Goal: Register for event/course

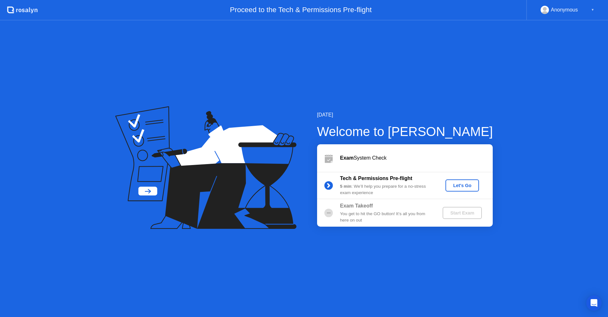
click at [464, 187] on div "Let's Go" at bounding box center [462, 185] width 28 height 5
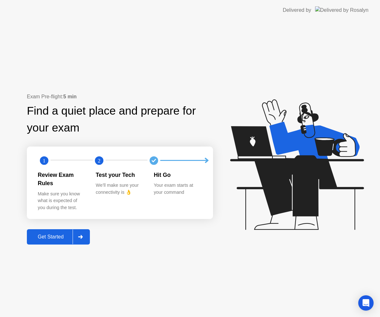
click at [40, 234] on div "Get Started" at bounding box center [51, 237] width 44 height 6
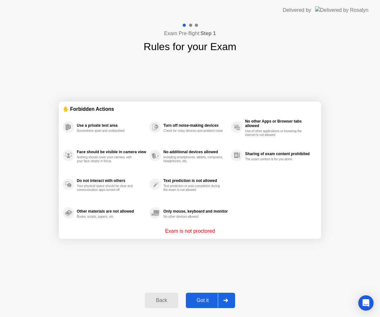
click at [199, 300] on div "Got it" at bounding box center [203, 301] width 30 height 6
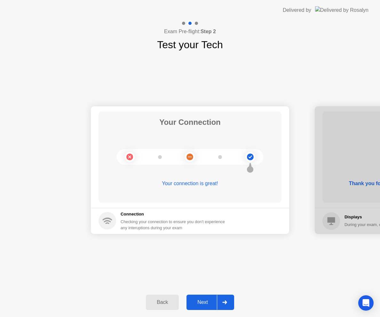
click at [211, 300] on div "Next" at bounding box center [202, 303] width 28 height 6
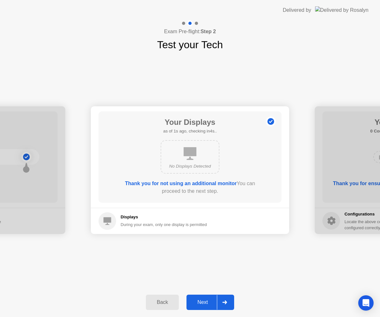
click at [211, 300] on div "Next" at bounding box center [202, 303] width 28 height 6
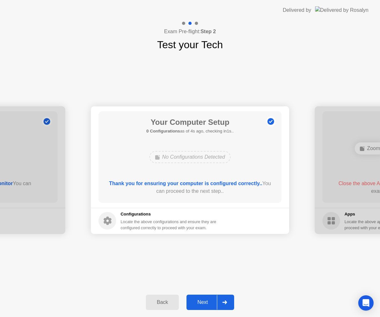
click at [211, 300] on div "Next" at bounding box center [202, 303] width 28 height 6
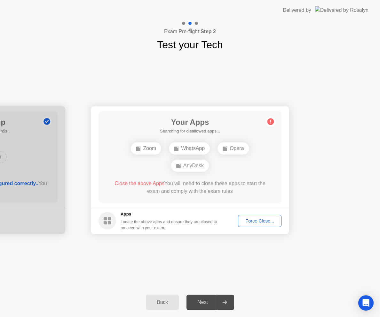
click at [83, 79] on div "Your Connection Your connection is great! Connection Checking your connection t…" at bounding box center [190, 169] width 380 height 235
click at [79, 74] on div "Your Connection Your connection is great! Connection Checking your connection t…" at bounding box center [190, 169] width 380 height 235
click at [186, 159] on div "WhatsApp" at bounding box center [186, 157] width 41 height 12
click at [208, 151] on div "AnyDesk" at bounding box center [209, 157] width 38 height 12
click at [207, 154] on div "AnyDesk" at bounding box center [209, 157] width 38 height 12
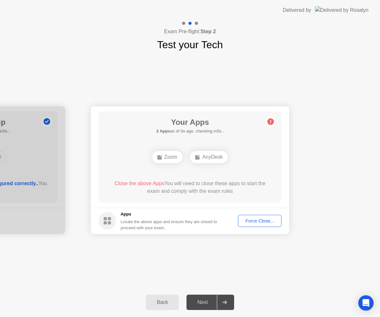
click at [266, 37] on div "Exam Pre-flight: Step 2 Test your Tech" at bounding box center [190, 36] width 380 height 32
click at [246, 133] on div "Your Apps 2 Apps as of 2s ago, checking in3s.. Zoom AnyDesk Close the above App…" at bounding box center [189, 157] width 183 height 91
click at [62, 61] on div "Your Connection Your connection is great! Connection Checking your connection t…" at bounding box center [190, 169] width 380 height 235
click at [261, 219] on div "Force Close..." at bounding box center [259, 221] width 39 height 5
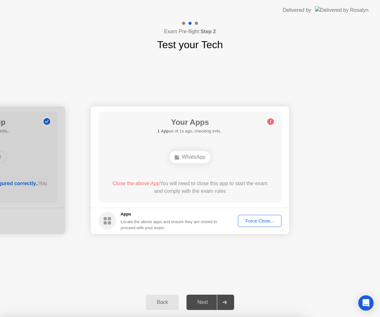
click at [176, 215] on h5 "Apps" at bounding box center [168, 214] width 97 height 6
click at [143, 223] on div "Locate the above apps and ensure they are closed to proceed with your exam." at bounding box center [168, 225] width 97 height 12
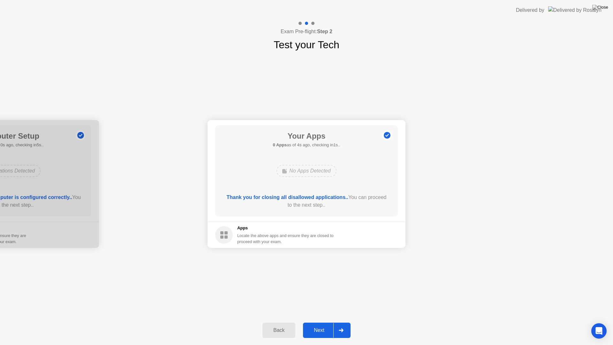
click at [321, 322] on button "Next" at bounding box center [327, 330] width 48 height 15
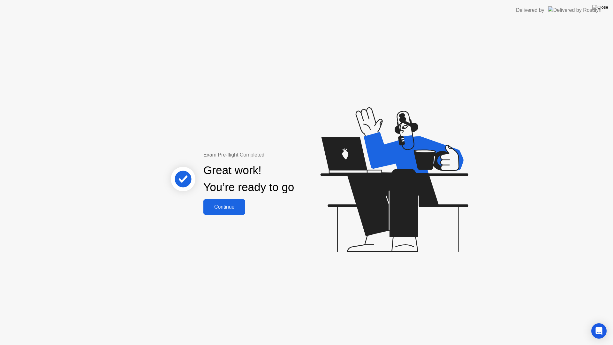
click at [228, 207] on div "Continue" at bounding box center [224, 207] width 38 height 6
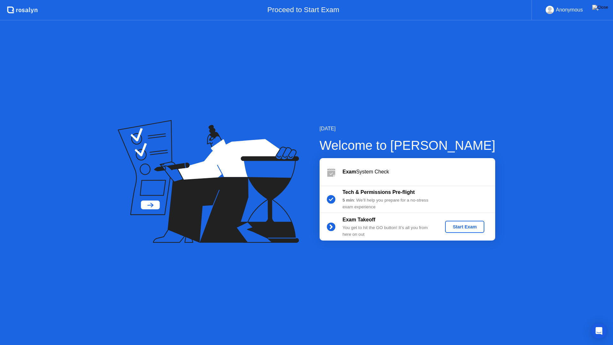
click at [463, 227] on div "Start Exam" at bounding box center [465, 226] width 34 height 5
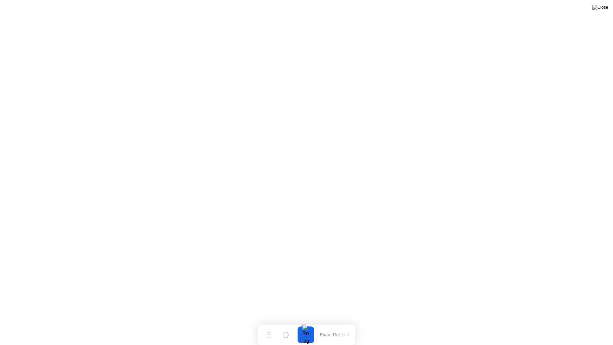
click at [322, 322] on button "Exam Rules" at bounding box center [335, 335] width 34 height 6
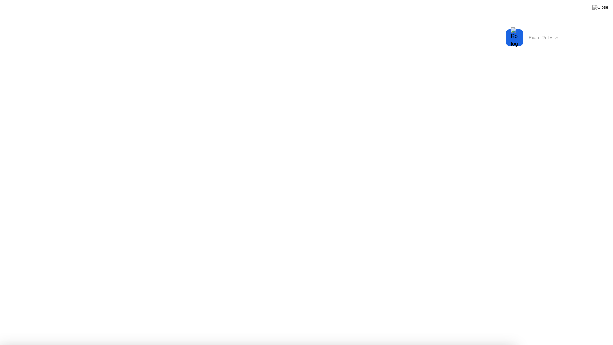
click at [540, 40] on button "Exam Rules" at bounding box center [544, 38] width 34 height 6
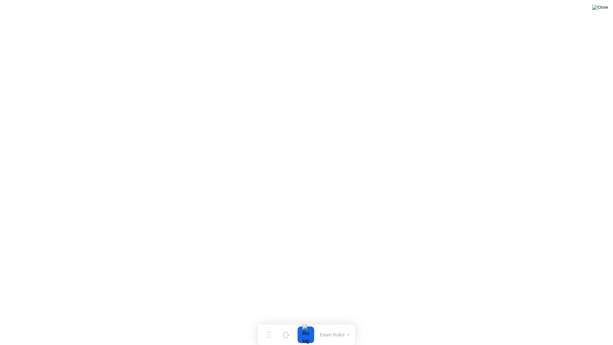
click at [602, 10] on img at bounding box center [601, 7] width 16 height 5
click at [601, 10] on img at bounding box center [601, 7] width 16 height 5
click at [539, 320] on button "End Proctoring Session" at bounding box center [561, 326] width 74 height 15
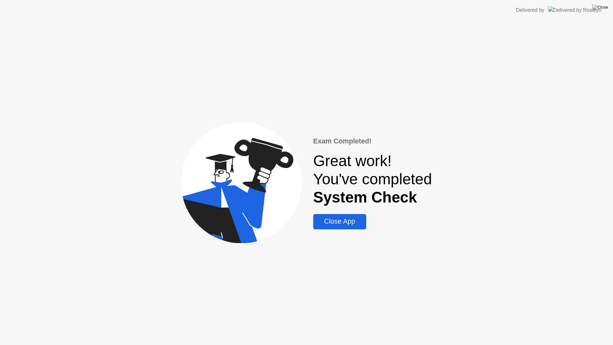
click at [342, 227] on button "Close App" at bounding box center [339, 221] width 53 height 15
